Goal: Transaction & Acquisition: Purchase product/service

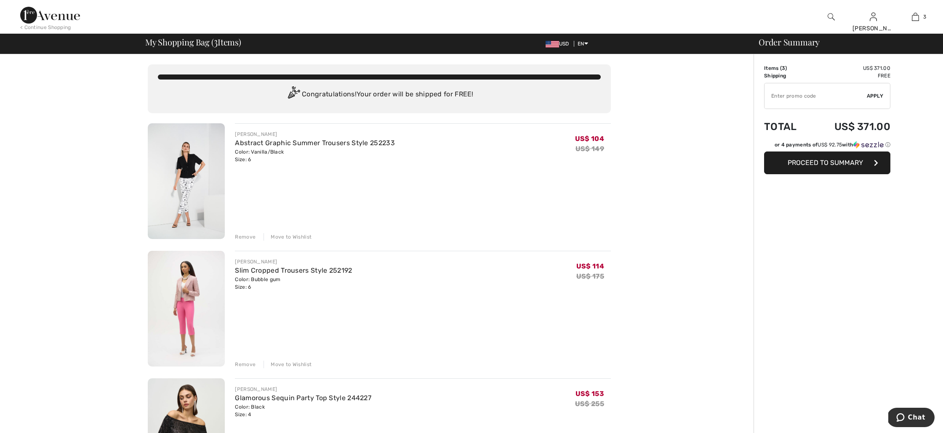
click at [242, 365] on div "Remove" at bounding box center [245, 365] width 21 height 8
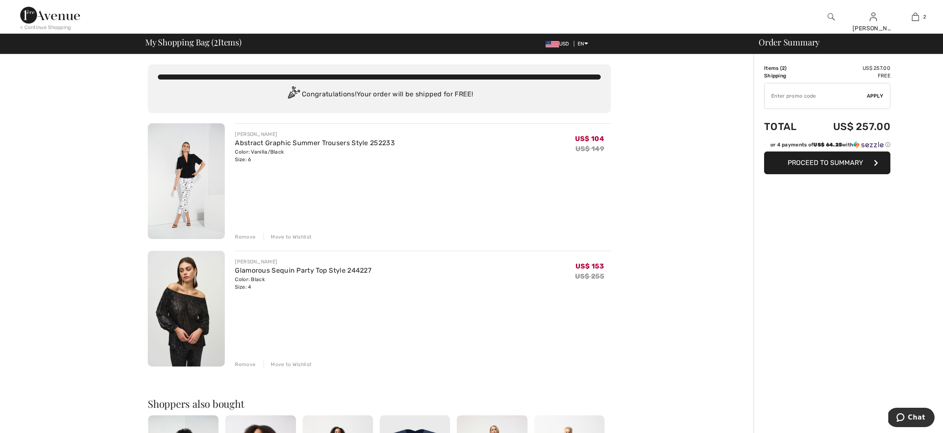
click at [183, 178] on img at bounding box center [186, 181] width 77 height 116
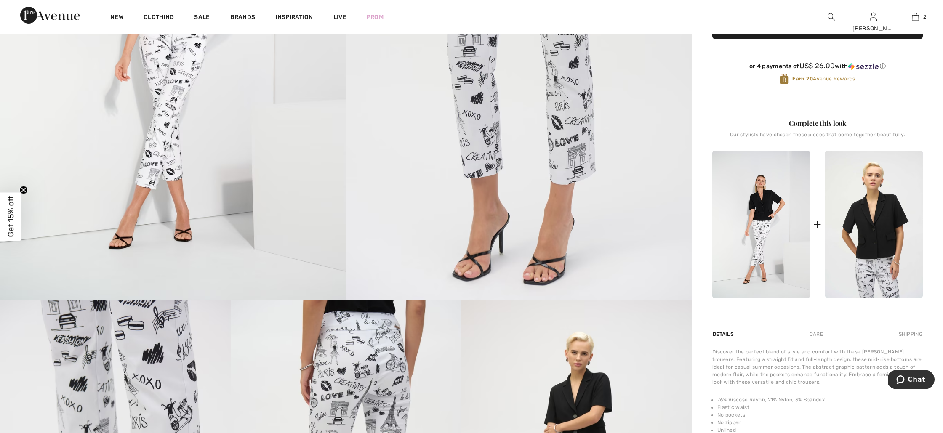
scroll to position [271, 0]
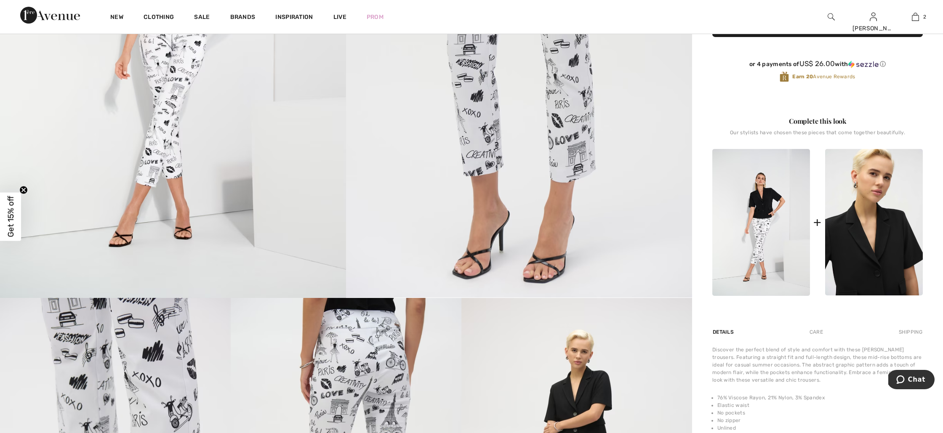
click at [881, 248] on img at bounding box center [874, 222] width 98 height 147
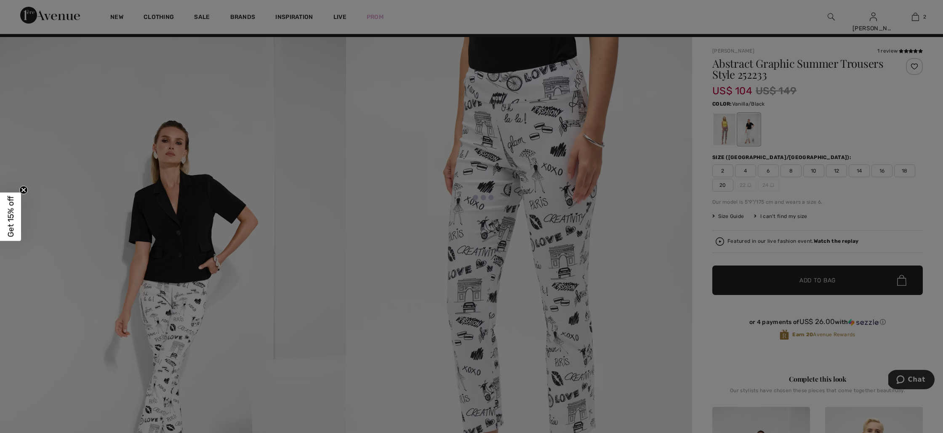
scroll to position [0, 0]
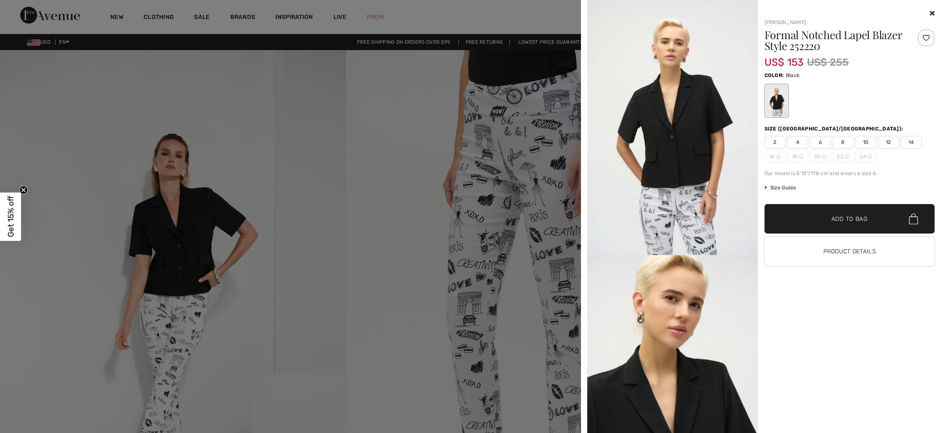
click at [785, 188] on span "Size Guide" at bounding box center [781, 188] width 32 height 8
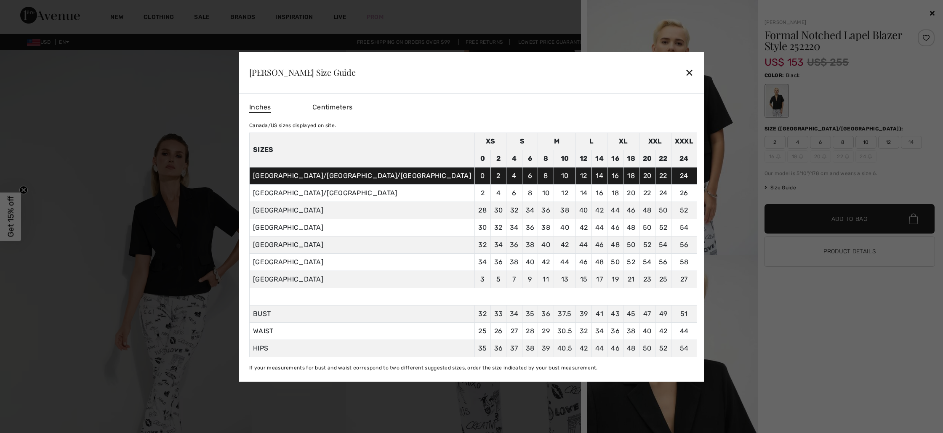
click at [685, 69] on div "✕" at bounding box center [689, 73] width 9 height 18
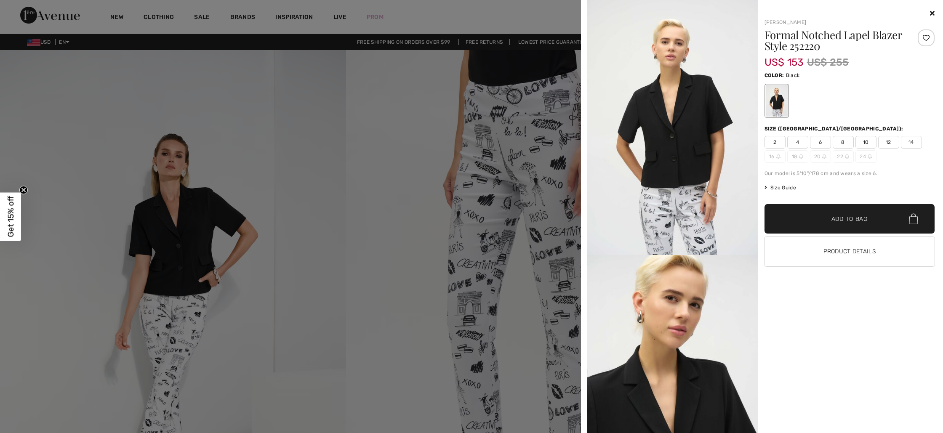
scroll to position [1, 0]
click at [800, 142] on span "4" at bounding box center [797, 142] width 21 height 13
click at [846, 218] on span "Add to Bag" at bounding box center [849, 219] width 36 height 9
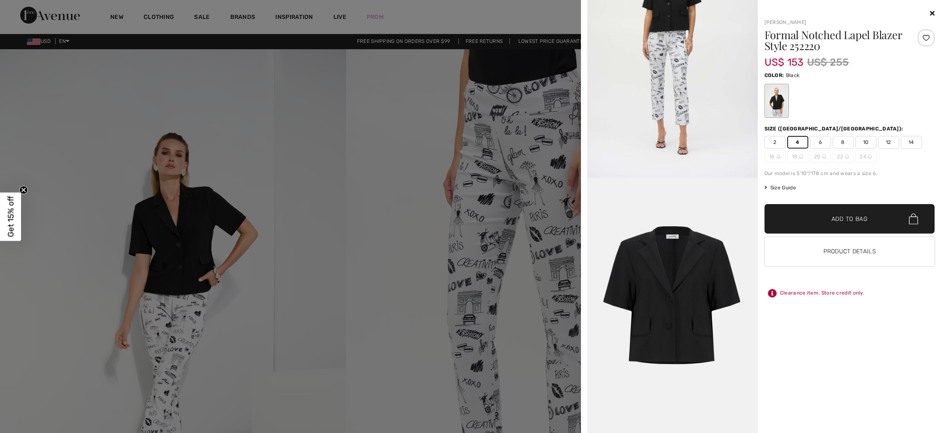
scroll to position [1126, 0]
click at [816, 140] on span "6" at bounding box center [820, 142] width 21 height 13
click at [855, 225] on span "✔ Added to Bag Add to Bag" at bounding box center [850, 218] width 171 height 29
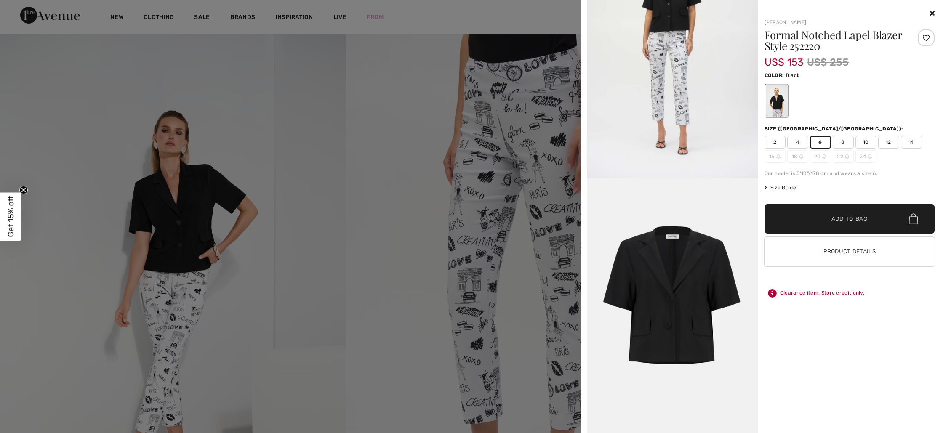
scroll to position [0, 0]
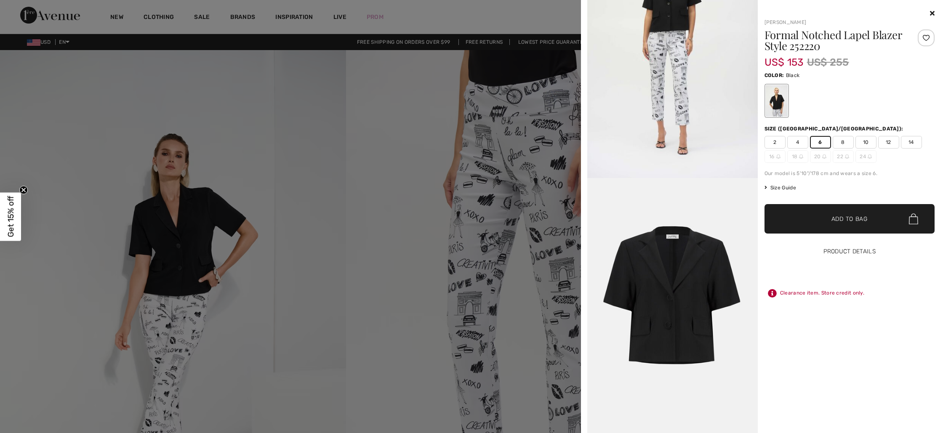
click at [869, 253] on button "Product Details" at bounding box center [850, 251] width 171 height 29
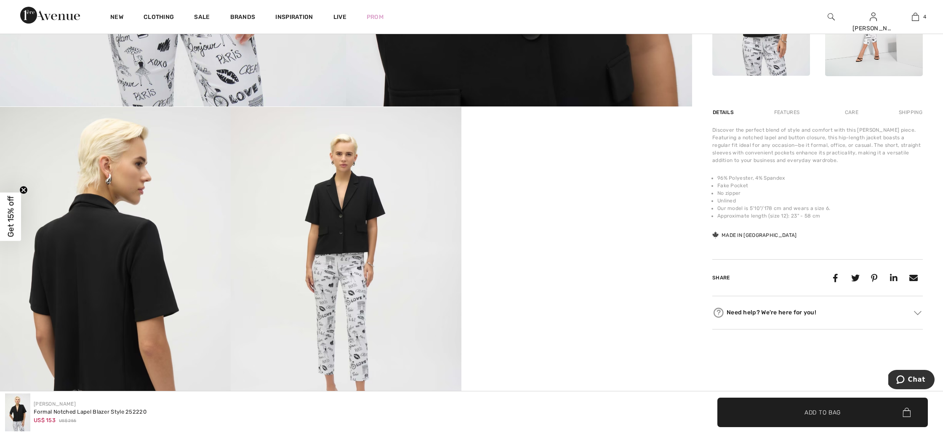
scroll to position [467, 0]
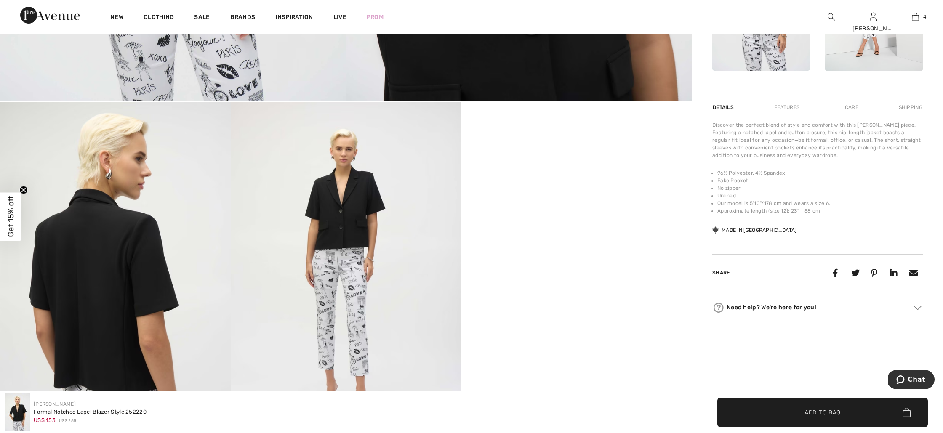
click at [867, 220] on div "Discover the perfect blend of style and comfort with this Joseph Ribkoff piece.…" at bounding box center [817, 178] width 211 height 114
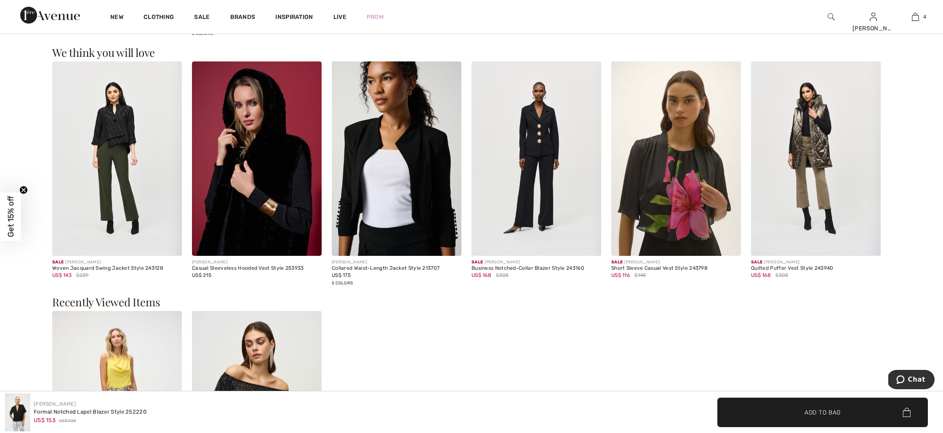
scroll to position [1473, 0]
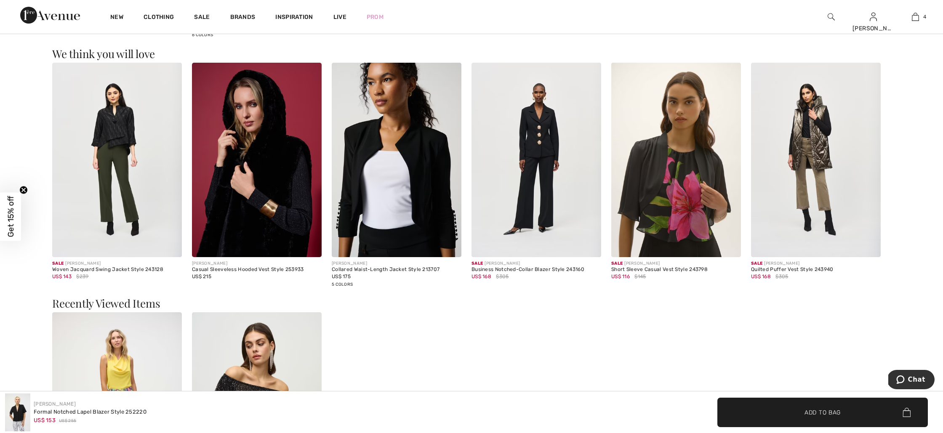
click at [123, 146] on img at bounding box center [117, 160] width 130 height 195
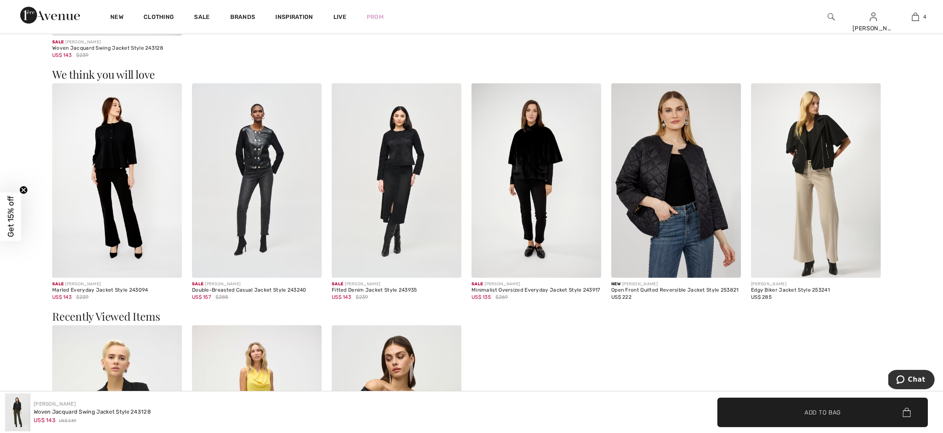
scroll to position [1102, 0]
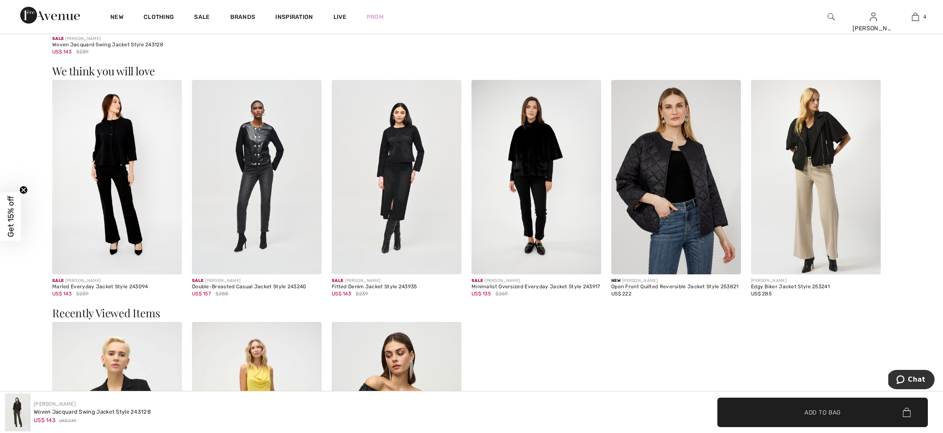
click at [403, 163] on img at bounding box center [397, 177] width 130 height 195
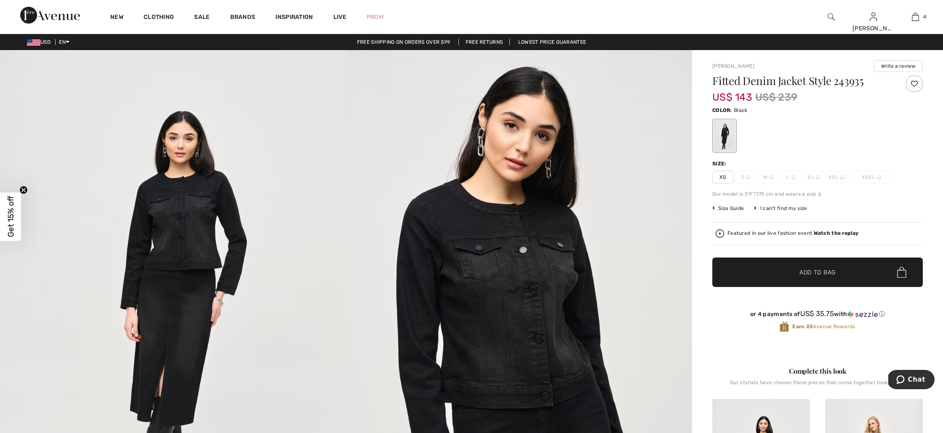
click at [513, 301] on img at bounding box center [519, 309] width 346 height 519
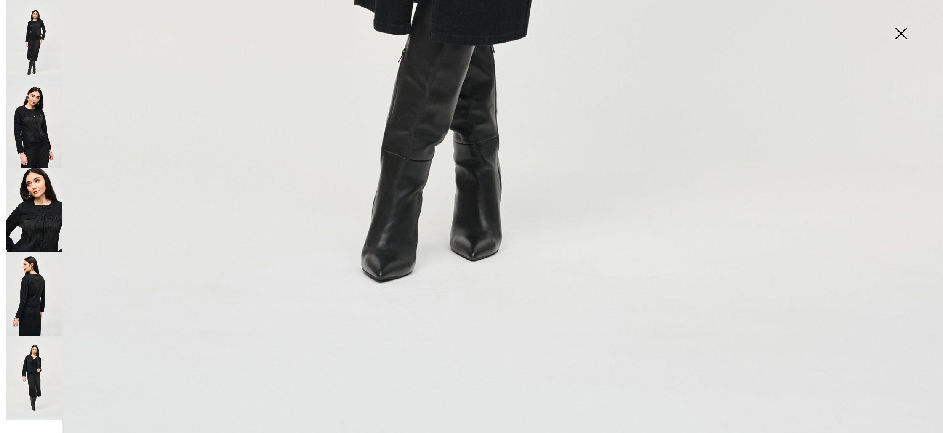
scroll to position [974, 0]
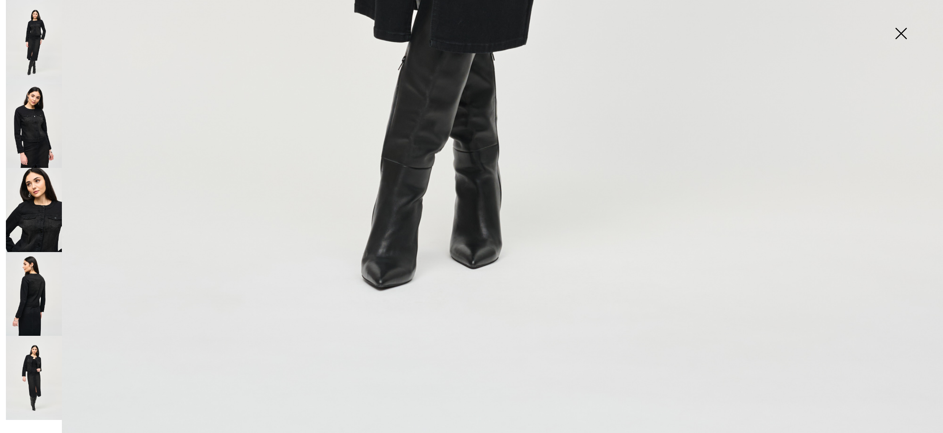
drag, startPoint x: 901, startPoint y: 35, endPoint x: 900, endPoint y: 40, distance: 4.8
click at [901, 35] on img at bounding box center [901, 34] width 42 height 43
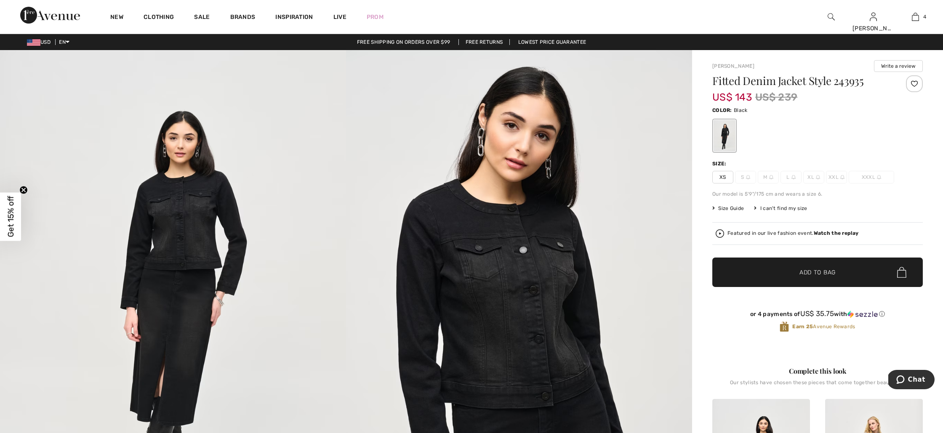
scroll to position [975, 0]
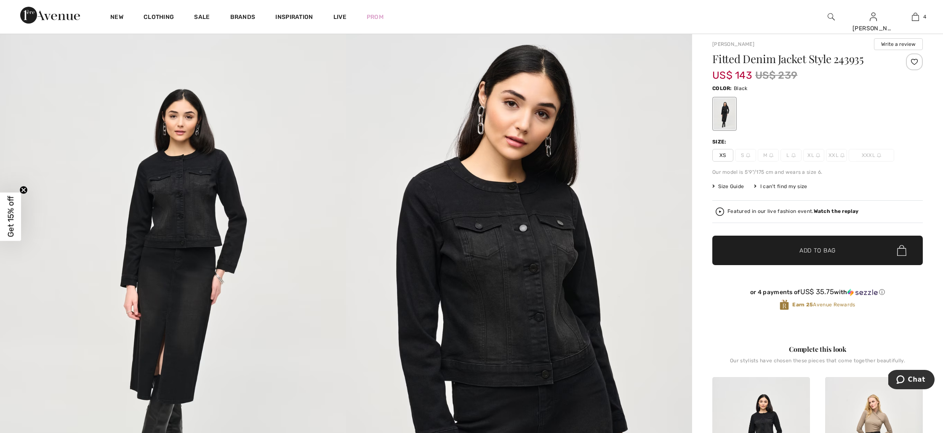
click at [725, 183] on span "Size Guide" at bounding box center [728, 187] width 32 height 8
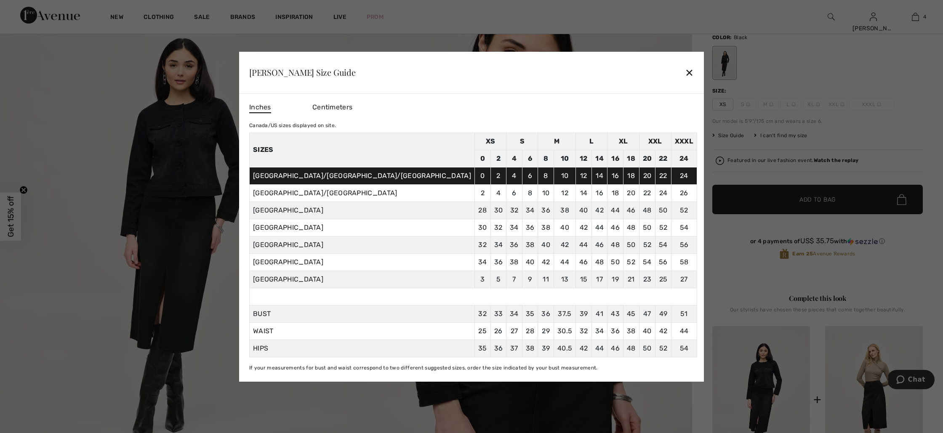
scroll to position [74, 0]
click at [642, 77] on div "Joseph Ribkoff Size Guide ✕" at bounding box center [471, 73] width 465 height 42
click at [685, 73] on div "✕" at bounding box center [689, 73] width 9 height 18
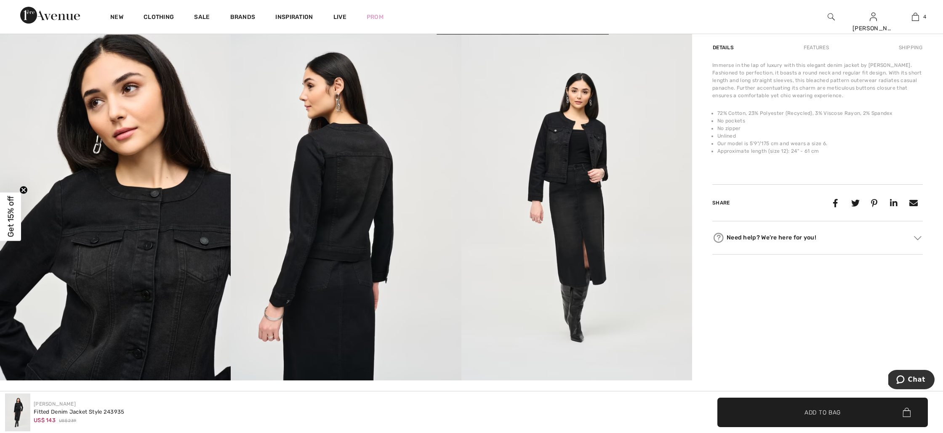
scroll to position [534, 0]
click at [335, 179] on img at bounding box center [346, 208] width 231 height 346
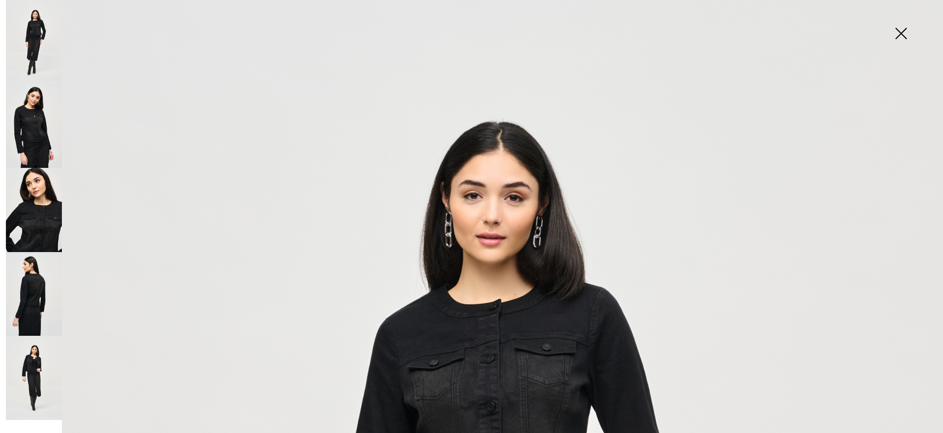
scroll to position [0, 0]
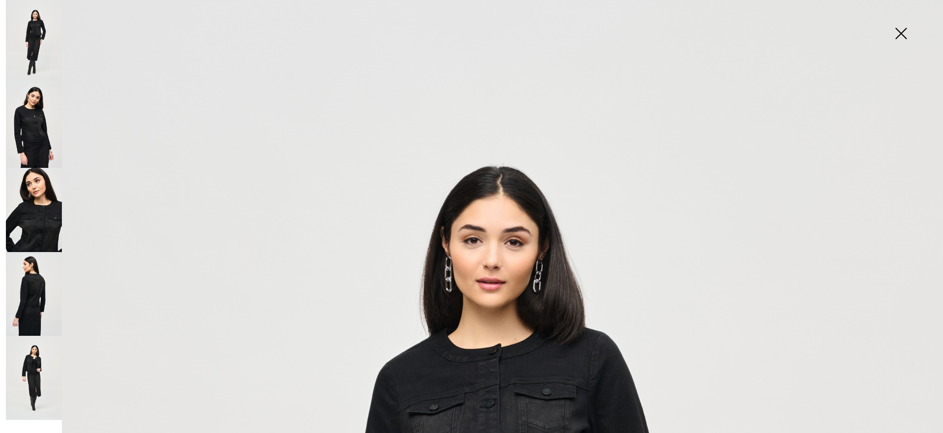
click at [901, 33] on img at bounding box center [901, 34] width 42 height 43
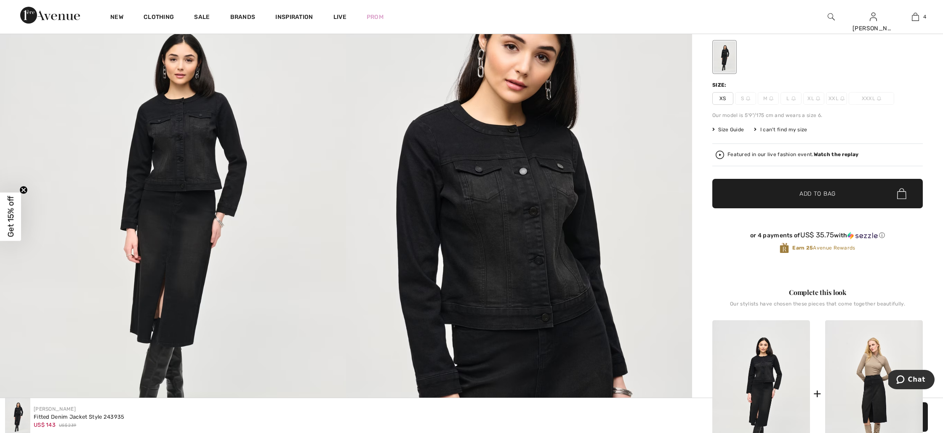
scroll to position [16, 0]
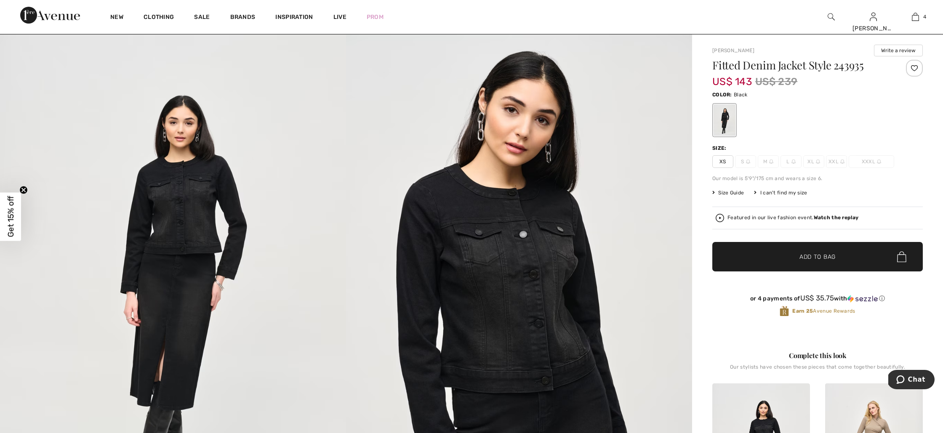
click at [722, 166] on span "XS" at bounding box center [722, 161] width 21 height 13
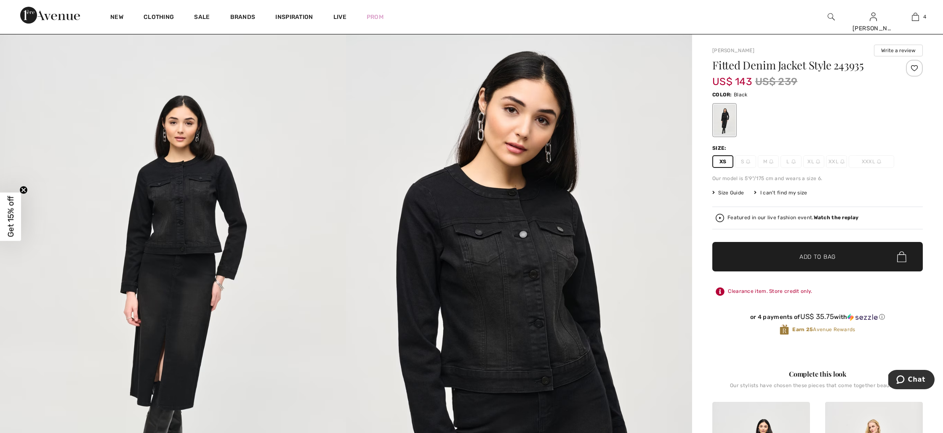
scroll to position [25, 0]
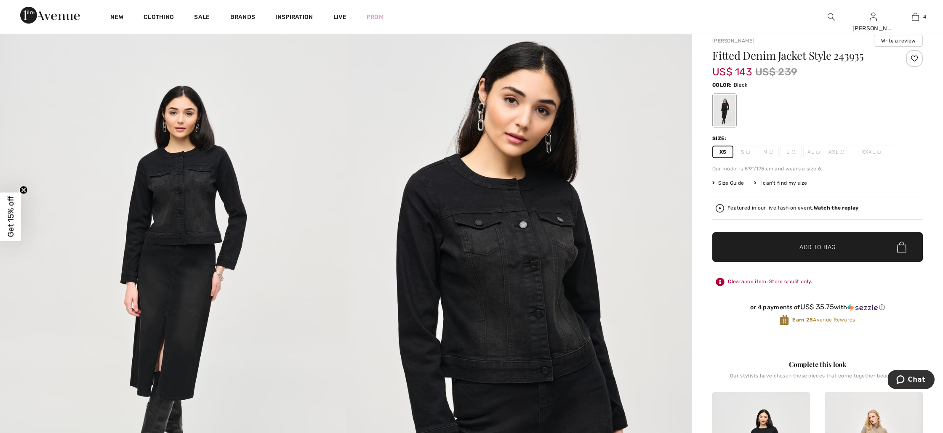
click at [844, 207] on strong "Watch the replay" at bounding box center [836, 208] width 45 height 6
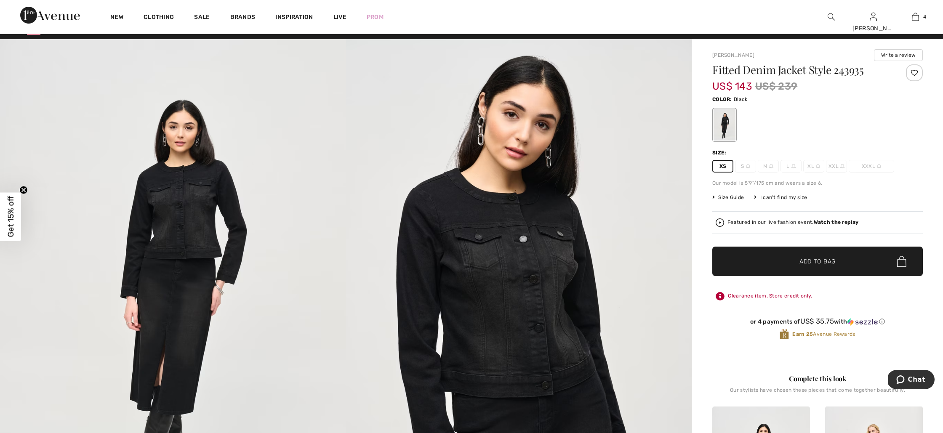
scroll to position [0, 0]
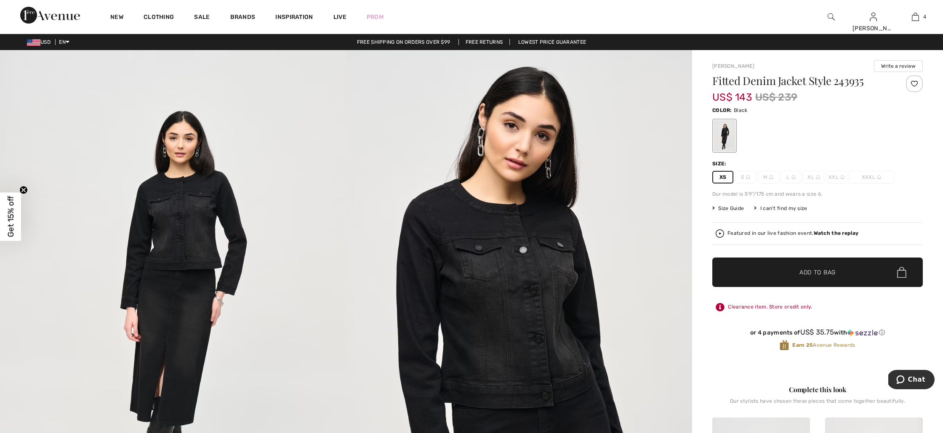
click at [802, 258] on span "✔ Added to Bag Add to Bag" at bounding box center [817, 272] width 211 height 29
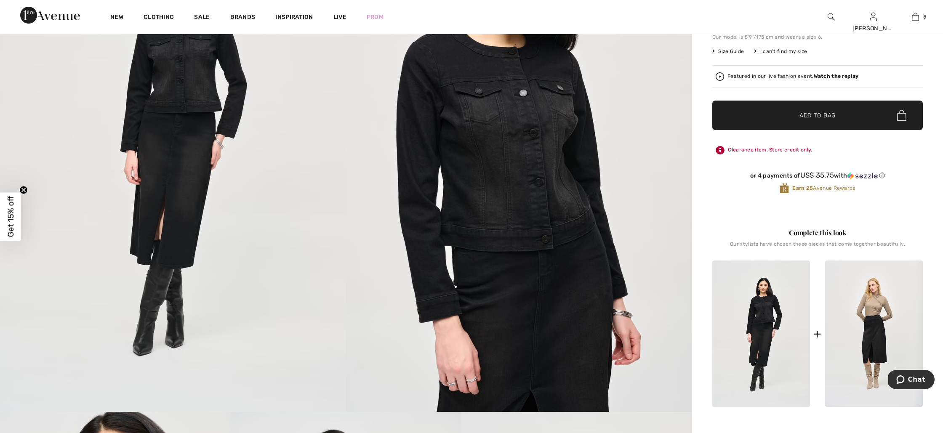
scroll to position [150, 0]
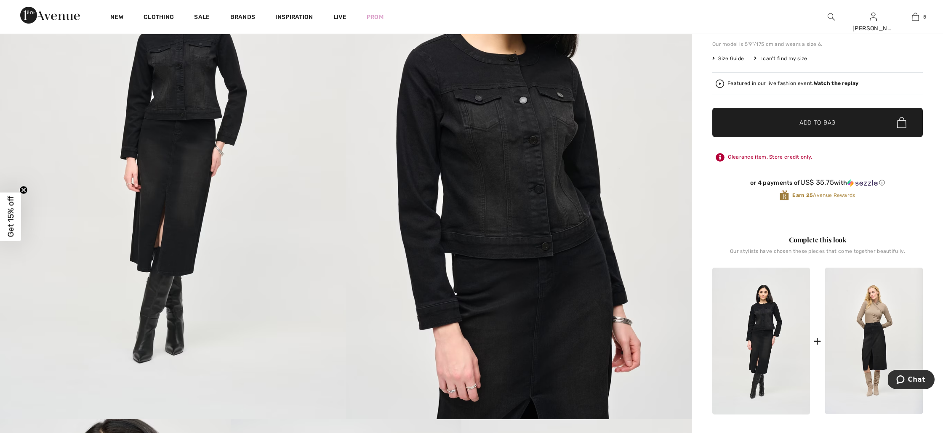
click at [754, 360] on img at bounding box center [761, 341] width 98 height 147
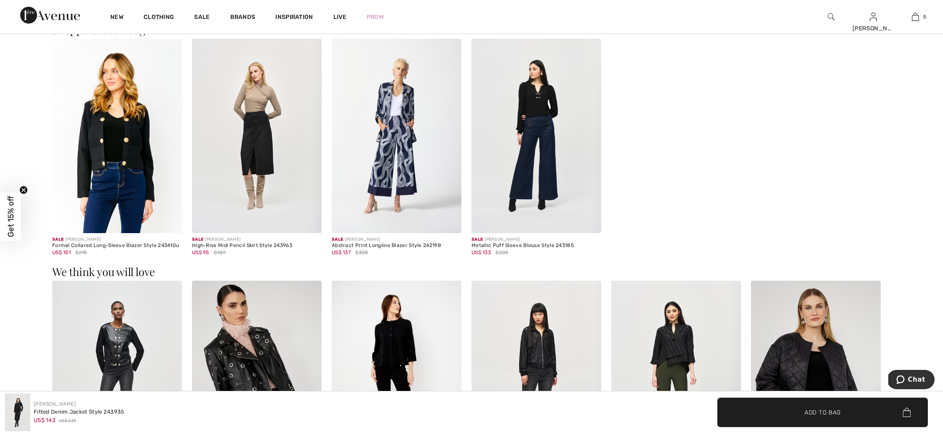
scroll to position [901, 0]
click at [255, 163] on img at bounding box center [257, 135] width 130 height 195
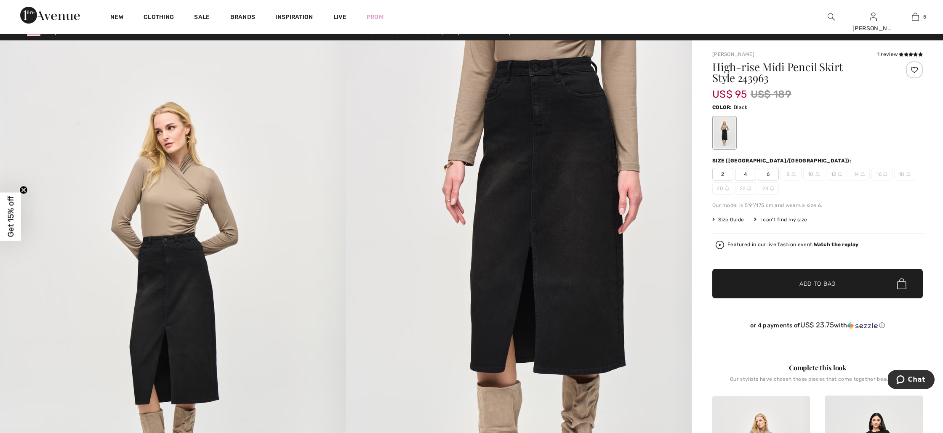
scroll to position [11, 0]
click at [727, 220] on span "Size Guide" at bounding box center [728, 220] width 32 height 8
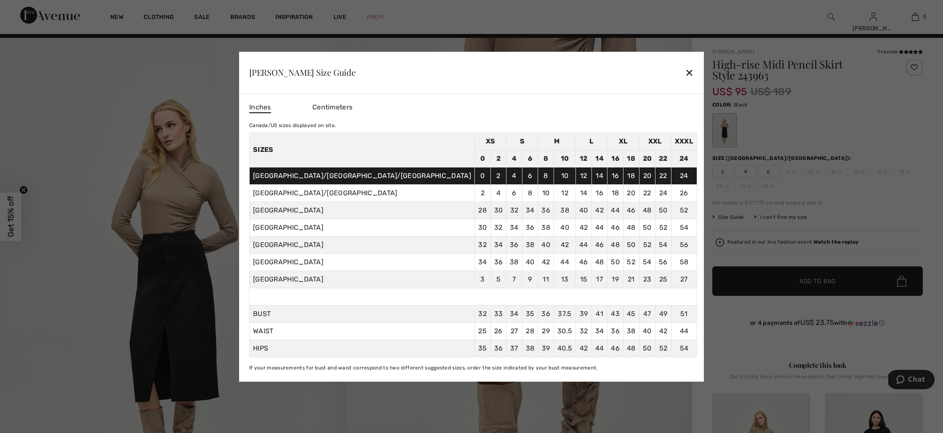
click at [685, 70] on div "✕" at bounding box center [689, 73] width 9 height 18
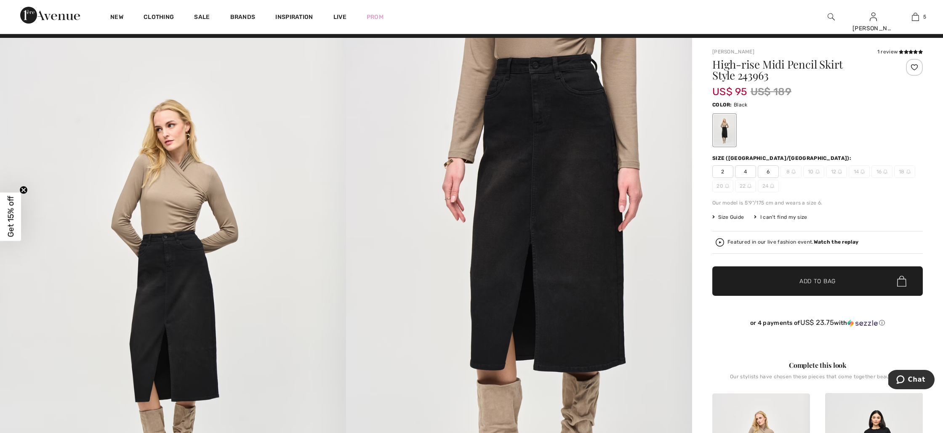
click at [770, 175] on span "6" at bounding box center [768, 171] width 21 height 13
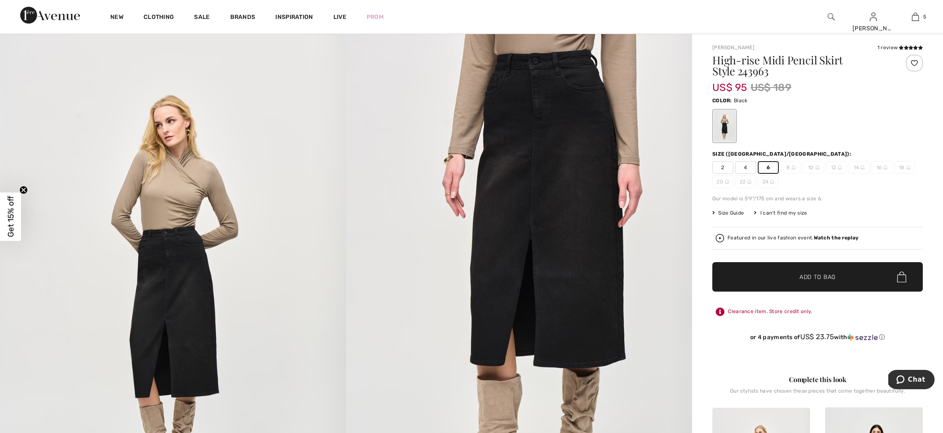
scroll to position [0, 0]
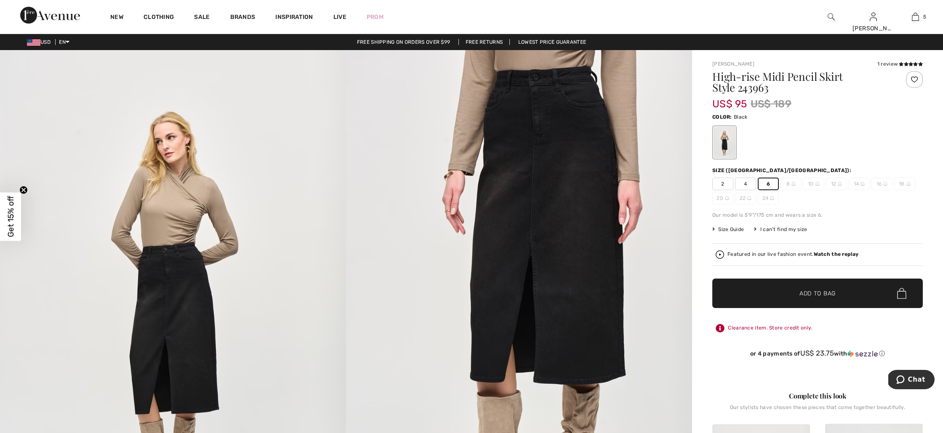
click at [733, 229] on span "Size Guide" at bounding box center [728, 230] width 32 height 8
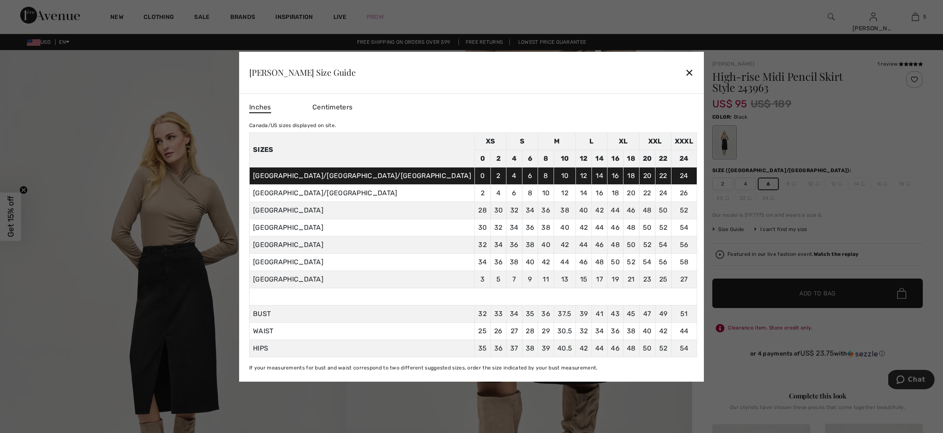
click at [685, 77] on div "✕" at bounding box center [689, 73] width 9 height 18
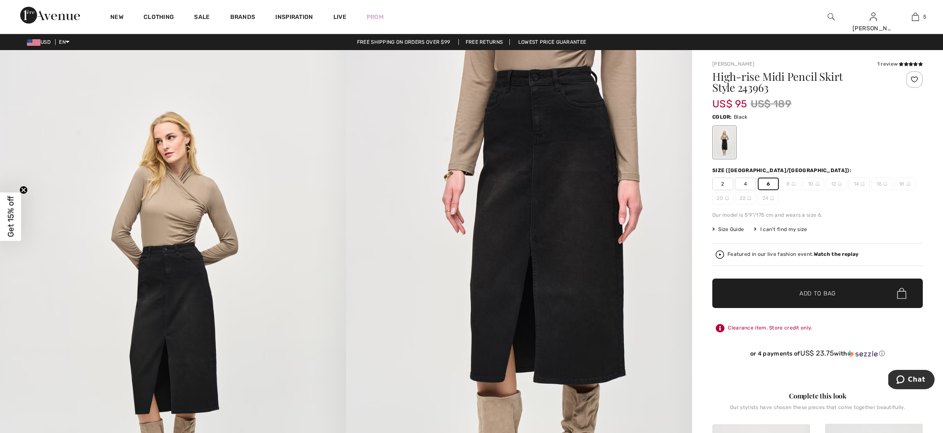
click at [814, 298] on span "Add to Bag" at bounding box center [817, 293] width 36 height 9
click at [824, 299] on span "✔ Added to Bag Add to Bag" at bounding box center [817, 293] width 211 height 29
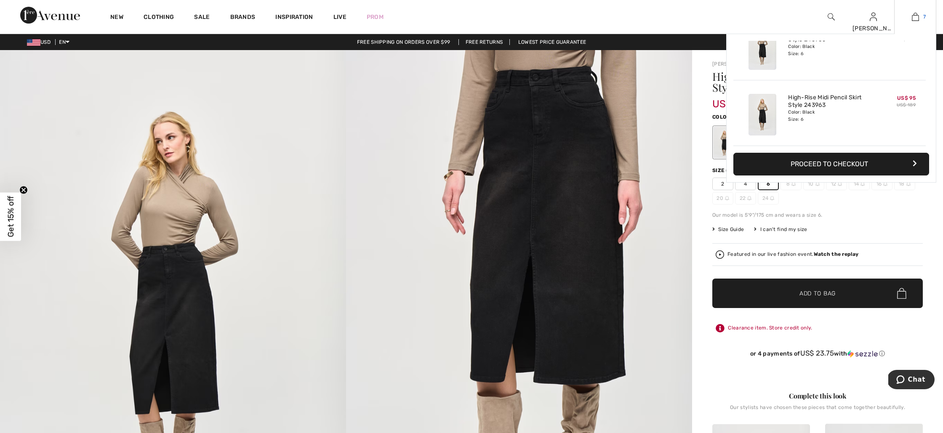
click at [912, 17] on img at bounding box center [915, 17] width 7 height 10
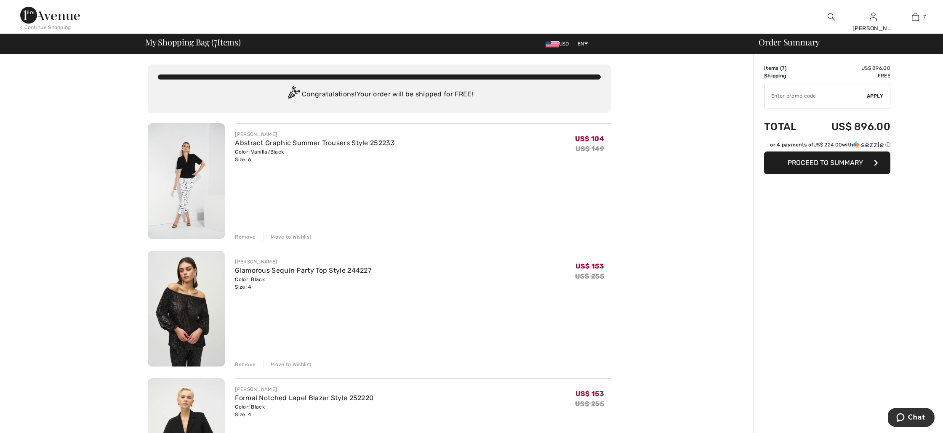
click at [245, 363] on div "Remove" at bounding box center [245, 365] width 21 height 8
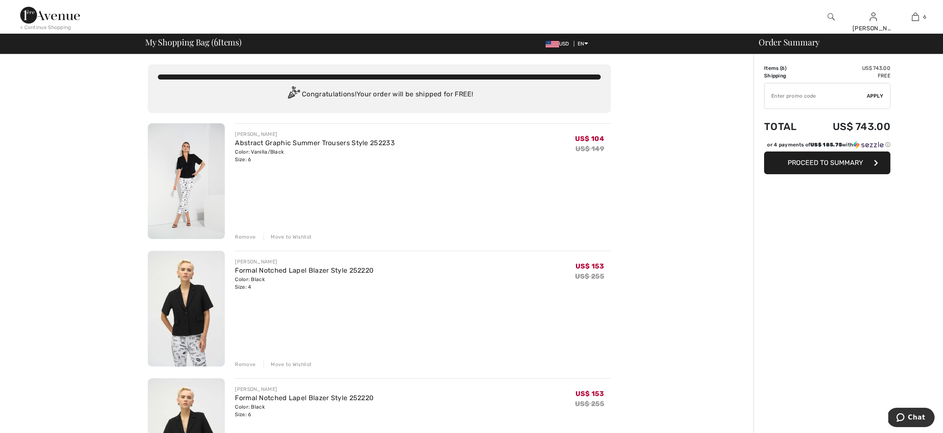
click at [244, 362] on div "Remove" at bounding box center [245, 365] width 21 height 8
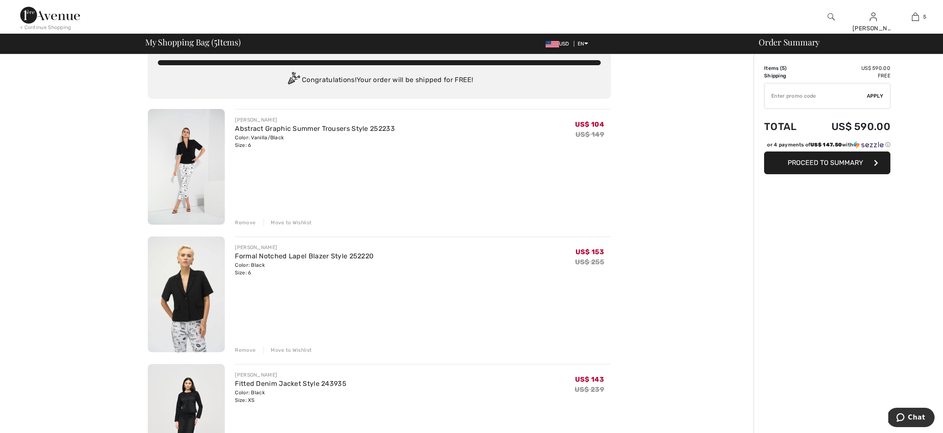
scroll to position [13, 0]
click at [244, 346] on div "Remove Move to Wishlist" at bounding box center [423, 350] width 376 height 9
click at [246, 349] on div "Remove" at bounding box center [245, 352] width 21 height 8
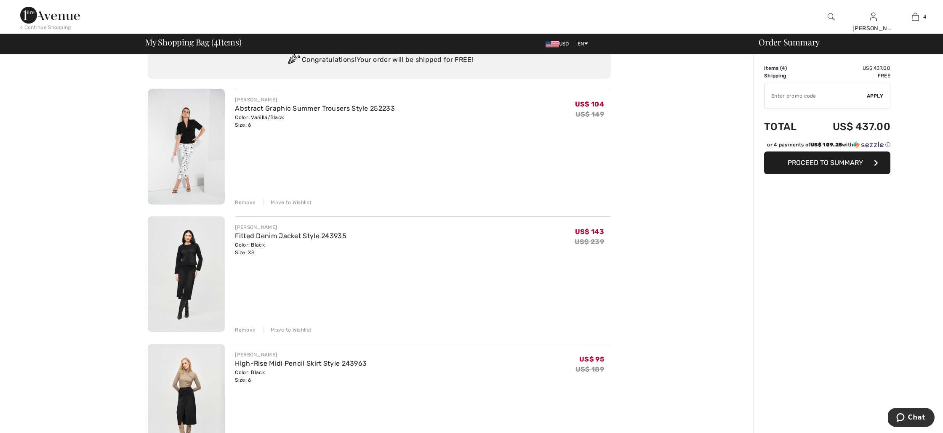
scroll to position [0, 0]
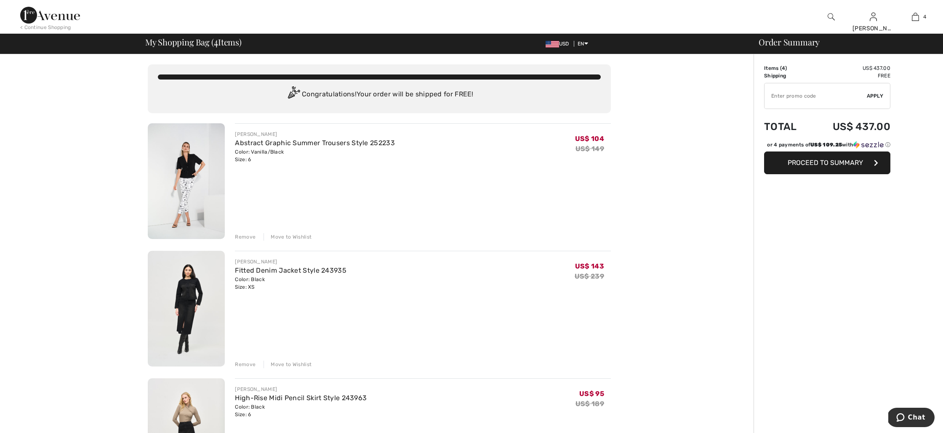
click at [244, 237] on div "Remove" at bounding box center [245, 237] width 21 height 8
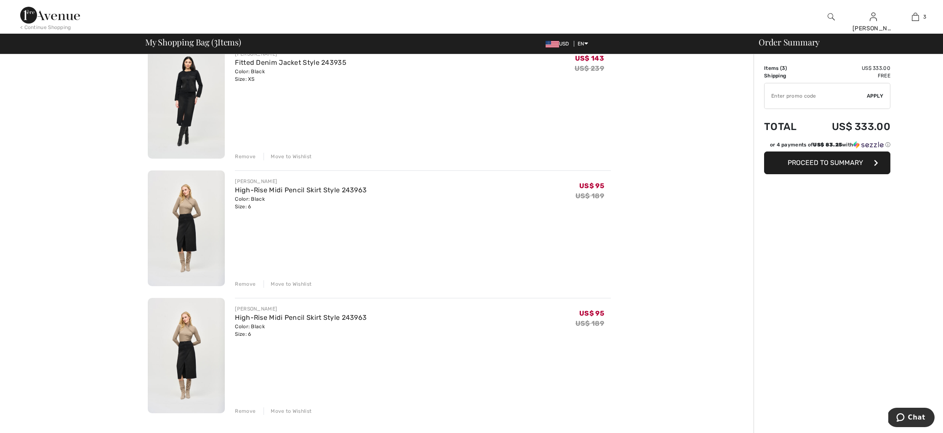
scroll to position [78, 0]
click at [248, 285] on div "Remove" at bounding box center [245, 286] width 21 height 8
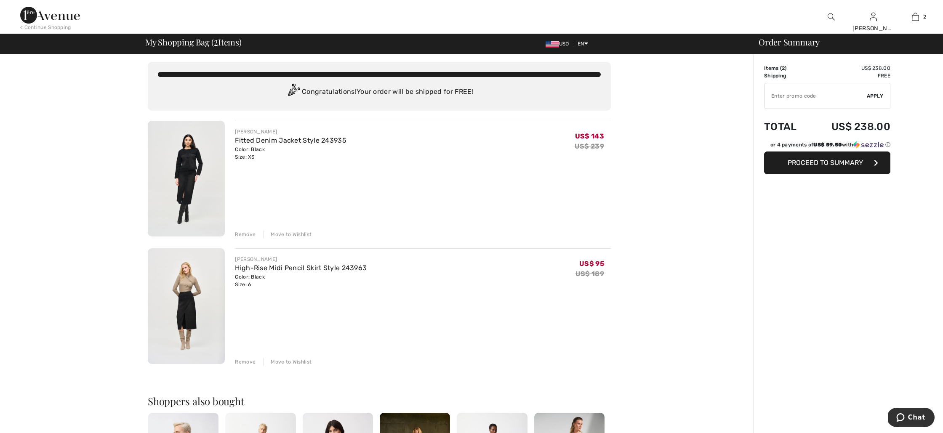
scroll to position [0, 0]
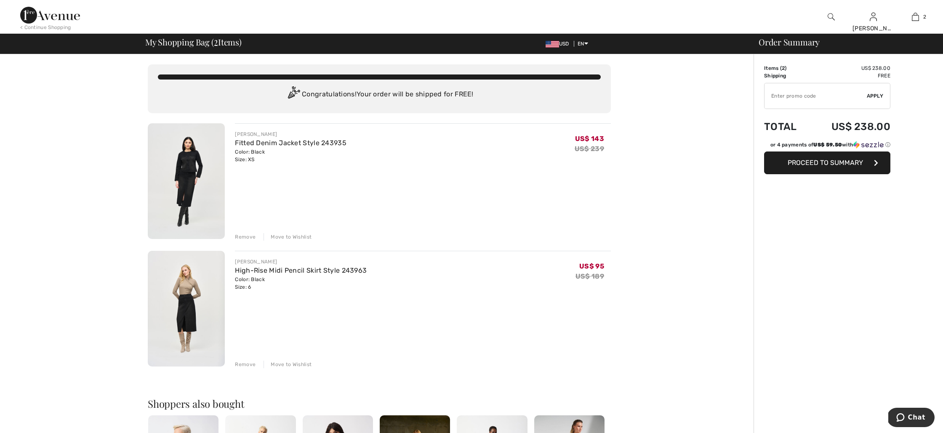
click at [829, 165] on span "Proceed to Summary" at bounding box center [825, 163] width 75 height 8
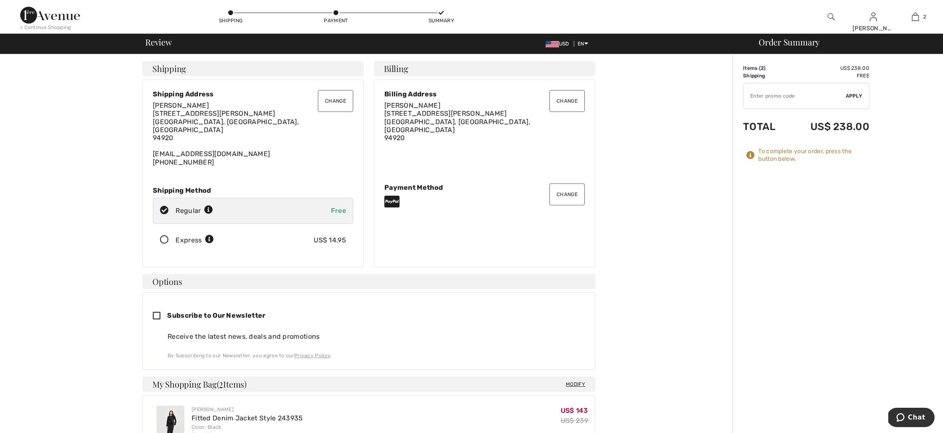
scroll to position [1, 0]
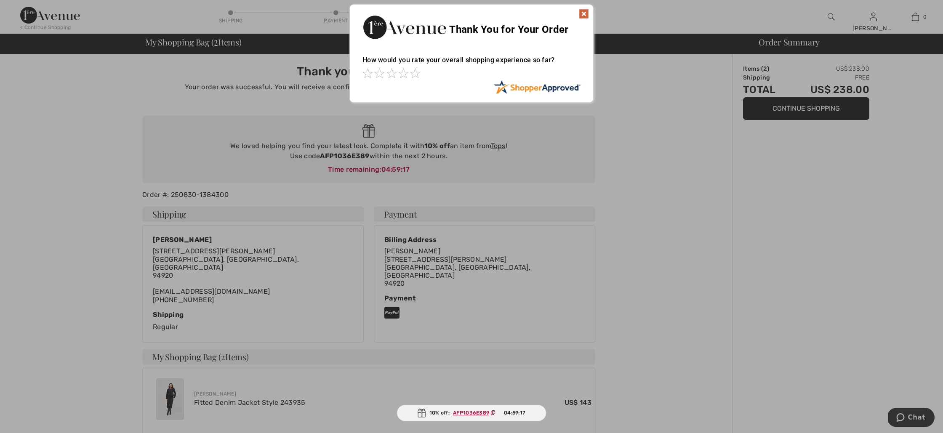
click at [584, 14] on img at bounding box center [584, 14] width 10 height 10
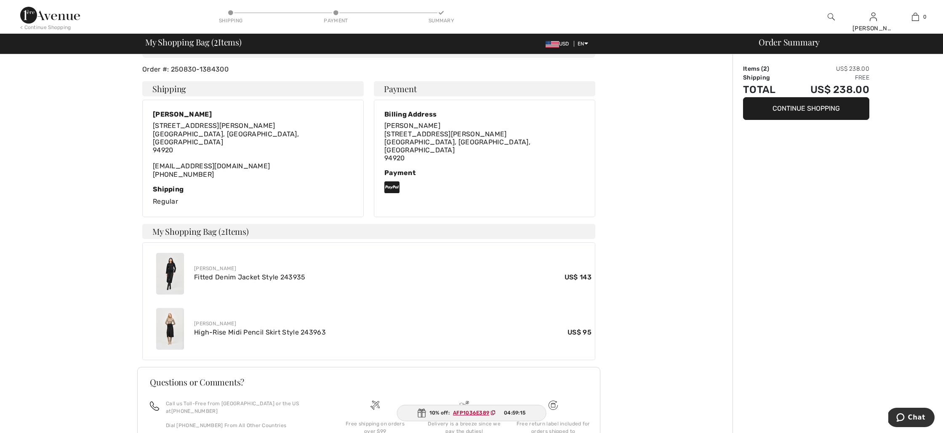
scroll to position [184, 0]
